Goal: Task Accomplishment & Management: Use online tool/utility

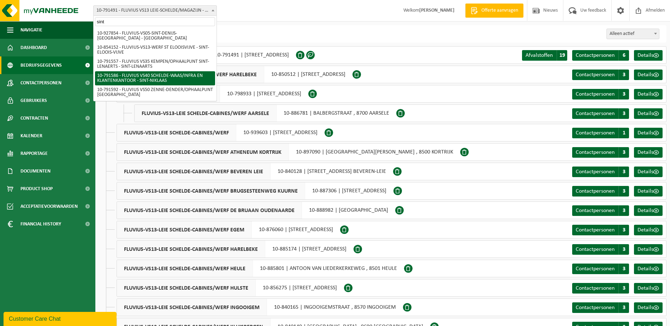
type input "sint"
select select "30256"
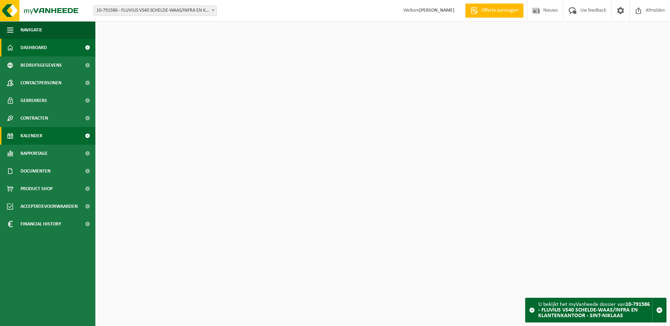
click at [32, 136] on span "Kalender" at bounding box center [31, 136] width 22 height 18
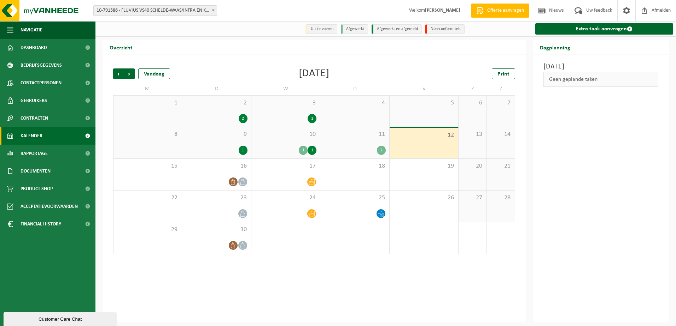
click at [362, 146] on div "11 1" at bounding box center [354, 142] width 69 height 31
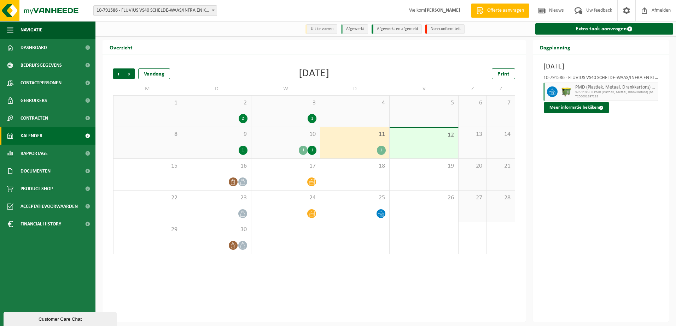
click at [305, 146] on div "10 1 1" at bounding box center [285, 142] width 69 height 31
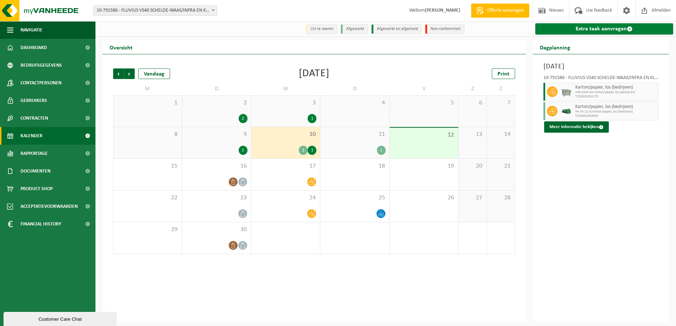
click at [599, 33] on link "Extra taak aanvragen" at bounding box center [604, 28] width 138 height 11
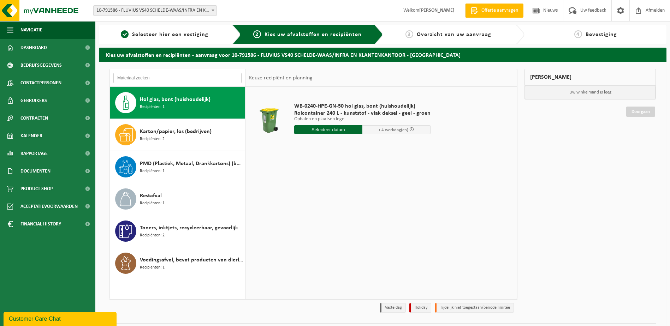
click at [216, 75] on input "text" at bounding box center [177, 78] width 128 height 11
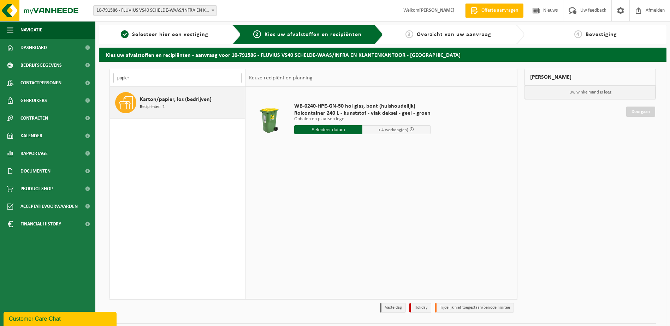
type input "papier"
click at [200, 102] on span "Karton/papier, los (bedrijven)" at bounding box center [176, 99] width 72 height 8
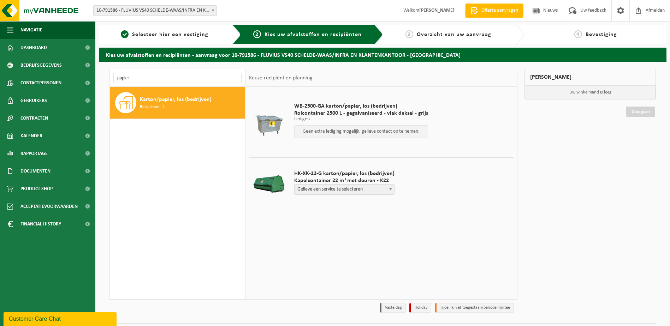
click at [389, 191] on span at bounding box center [390, 189] width 7 height 9
select select "P2PL-VEL-098975_HK-XK-22-GN-00_04-000026_46"
click at [317, 205] on input "text" at bounding box center [319, 203] width 50 height 9
click at [391, 191] on span at bounding box center [390, 189] width 7 height 9
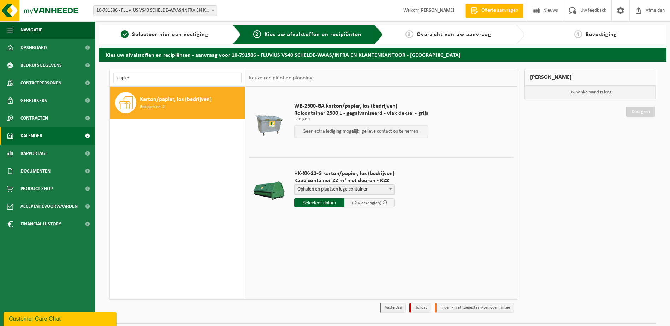
click at [39, 135] on span "Kalender" at bounding box center [31, 136] width 22 height 18
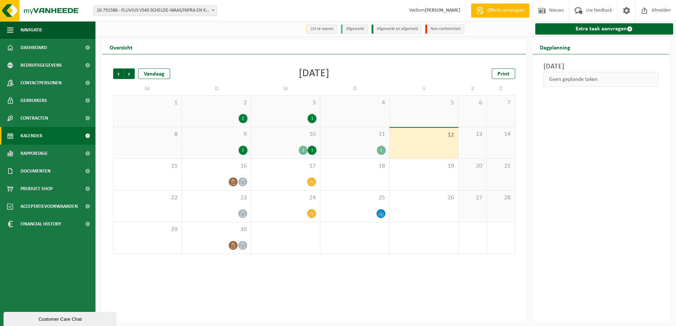
click at [347, 142] on div "11 1" at bounding box center [354, 142] width 69 height 31
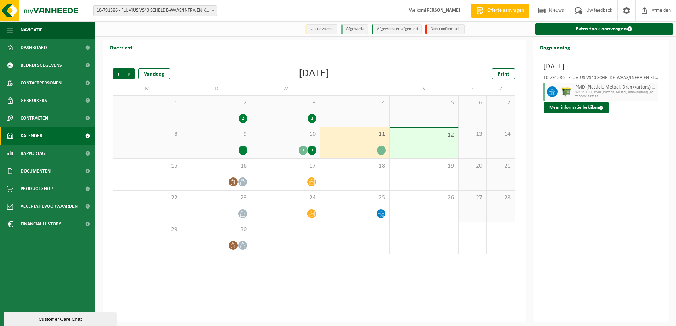
click at [191, 13] on span "10-791586 - FLUVIUS VS40 SCHELDE-WAAS/INFRA EN KLANTENKANTOOR - SINT-NIKLAAS" at bounding box center [155, 11] width 123 height 10
type input "peer"
select select "33231"
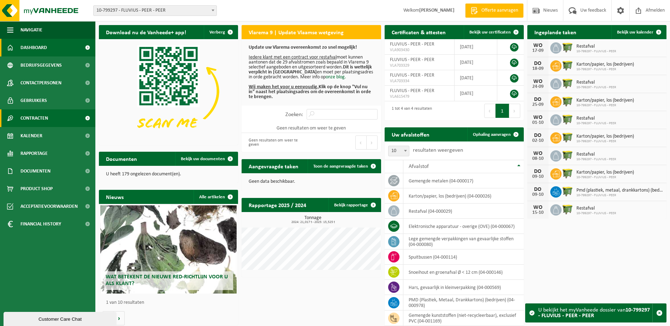
click at [34, 116] on span "Contracten" at bounding box center [34, 119] width 28 height 18
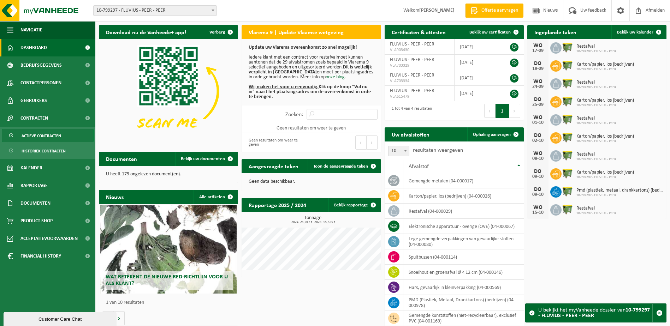
click at [35, 137] on span "Actieve contracten" at bounding box center [42, 135] width 40 height 13
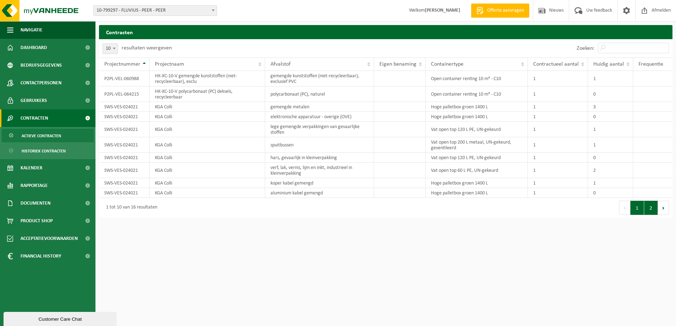
click at [649, 209] on button "2" at bounding box center [651, 208] width 14 height 14
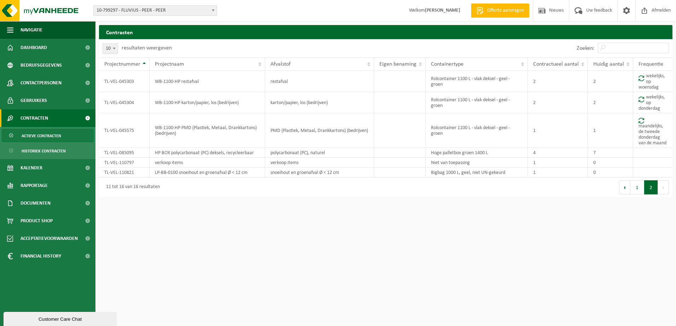
click at [216, 12] on span at bounding box center [213, 10] width 7 height 9
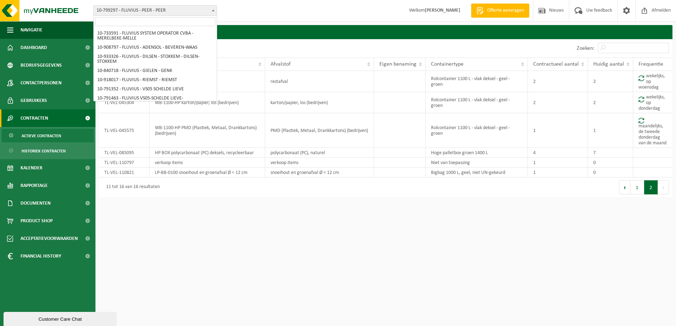
scroll to position [4374, 0]
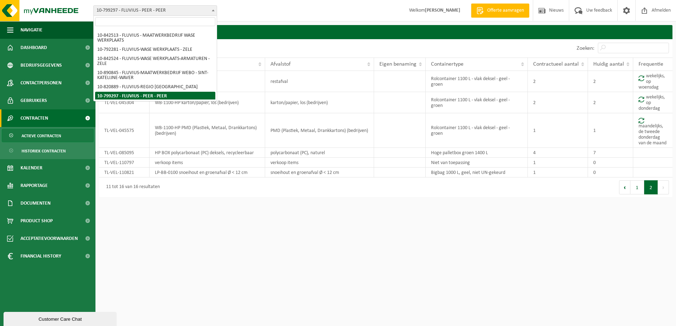
click at [187, 18] on input "search" at bounding box center [155, 21] width 120 height 9
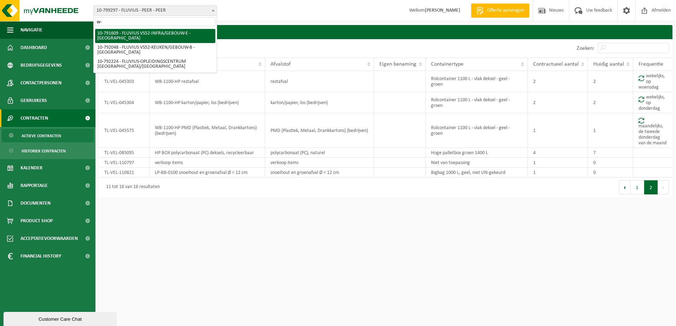
type input "w"
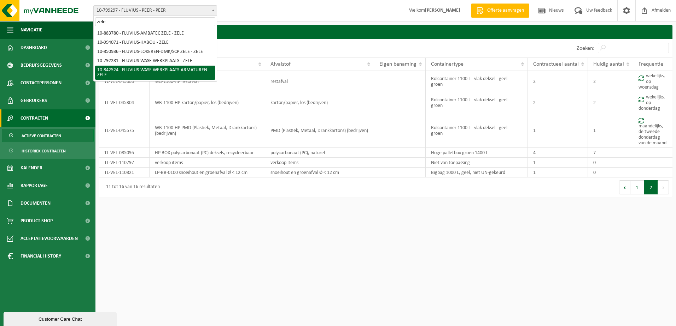
type input "zele"
select select "92555"
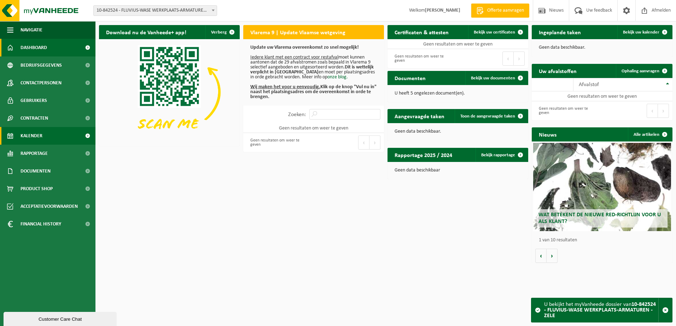
click at [19, 131] on link "Kalender" at bounding box center [47, 136] width 95 height 18
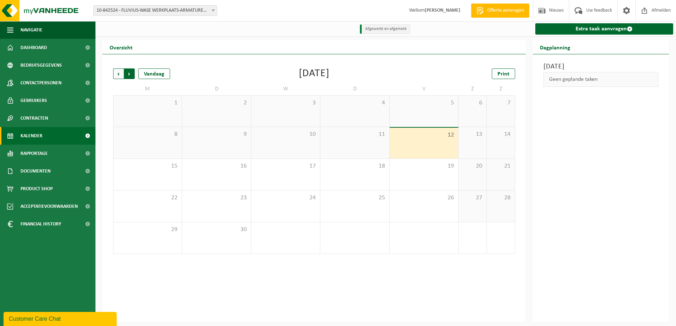
click at [116, 74] on span "Vorige" at bounding box center [118, 74] width 11 height 11
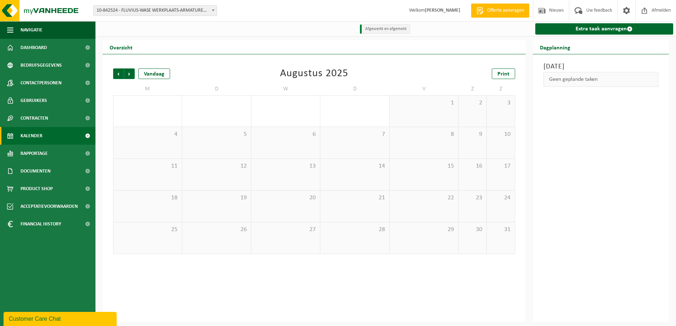
click at [213, 13] on span at bounding box center [213, 10] width 7 height 9
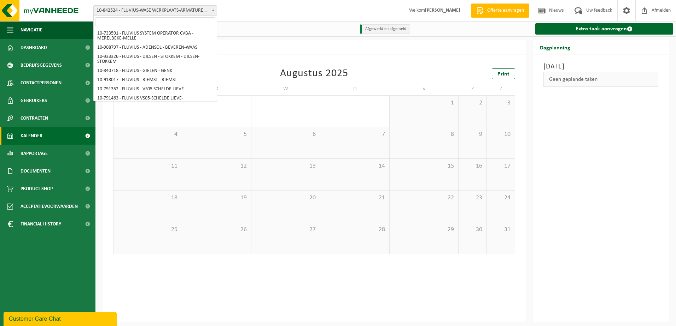
scroll to position [4327, 0]
type input "w"
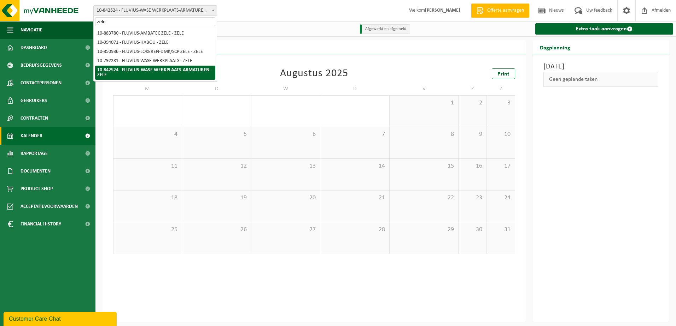
scroll to position [0, 0]
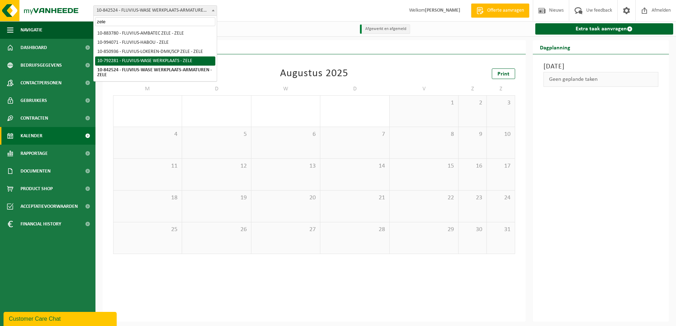
type input "zele"
select select "30509"
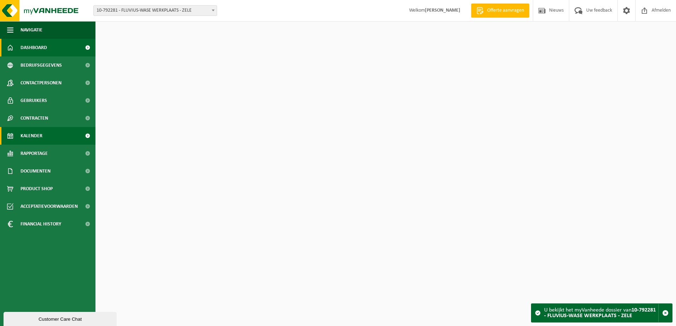
click at [36, 131] on span "Kalender" at bounding box center [31, 136] width 22 height 18
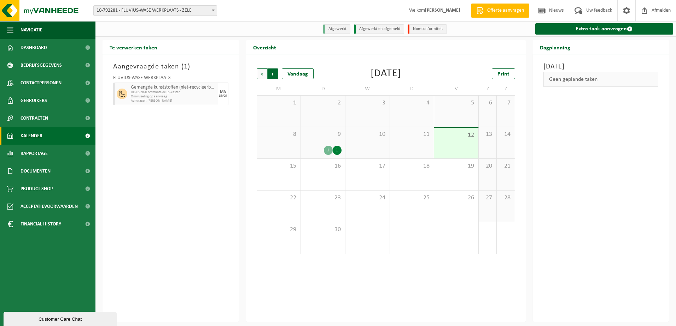
click at [263, 71] on span "Vorige" at bounding box center [262, 74] width 11 height 11
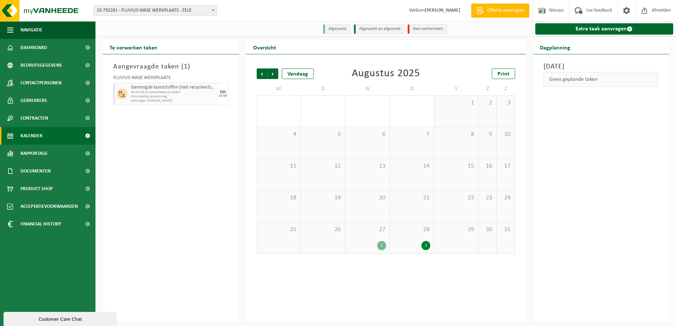
click at [410, 236] on div "28 1" at bounding box center [412, 238] width 44 height 31
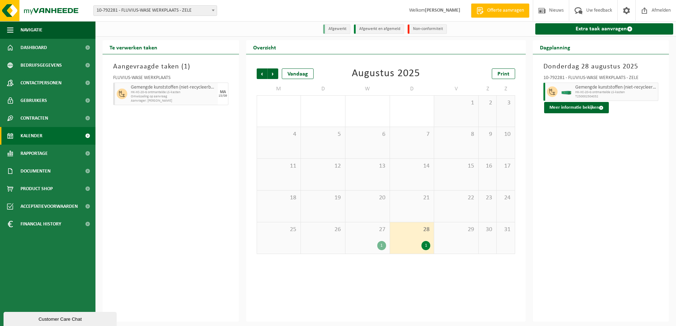
click at [375, 246] on div "1" at bounding box center [367, 245] width 37 height 9
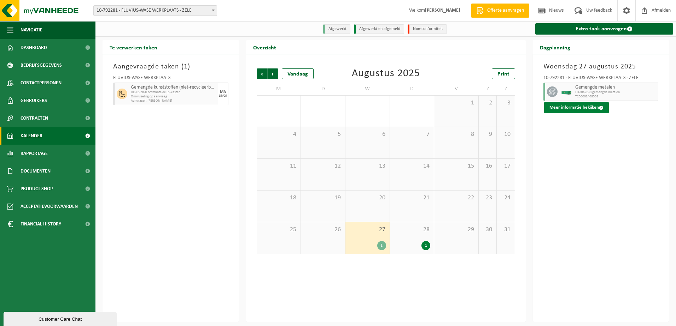
click at [574, 107] on button "Meer informatie bekijken" at bounding box center [576, 107] width 65 height 11
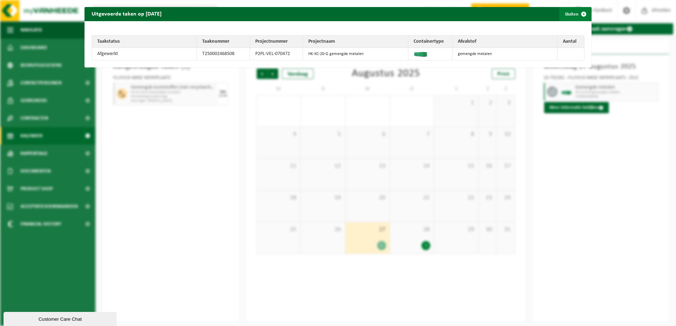
click at [578, 13] on span "button" at bounding box center [583, 14] width 14 height 14
